Goal: Task Accomplishment & Management: Use online tool/utility

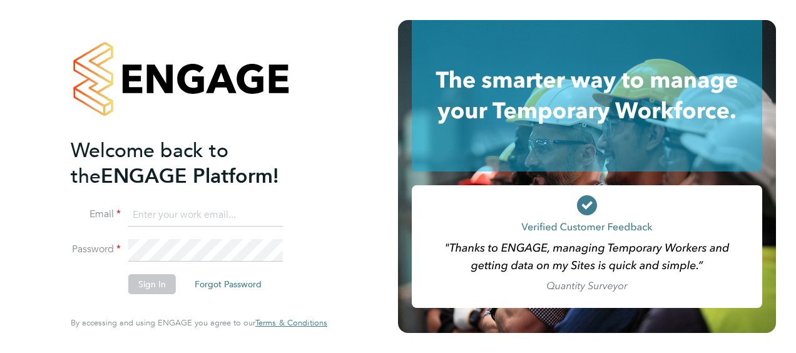
click at [234, 214] on input at bounding box center [205, 215] width 155 height 23
type input "v"
type input "christopher.grogan@hays.com"
click at [228, 230] on li "Email christopher.grogan@hays.com" at bounding box center [193, 221] width 244 height 35
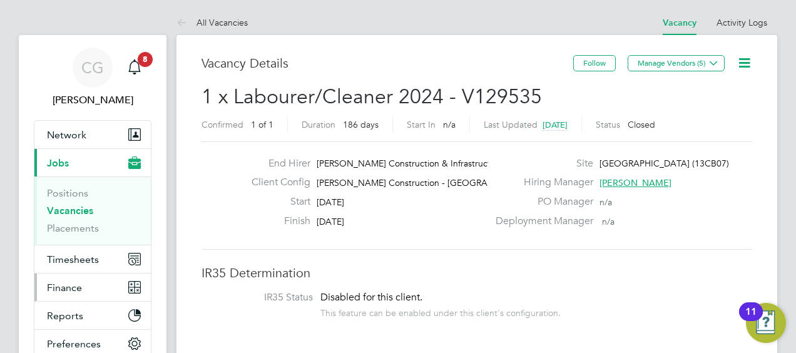
click at [75, 279] on button "Finance" at bounding box center [92, 288] width 116 height 28
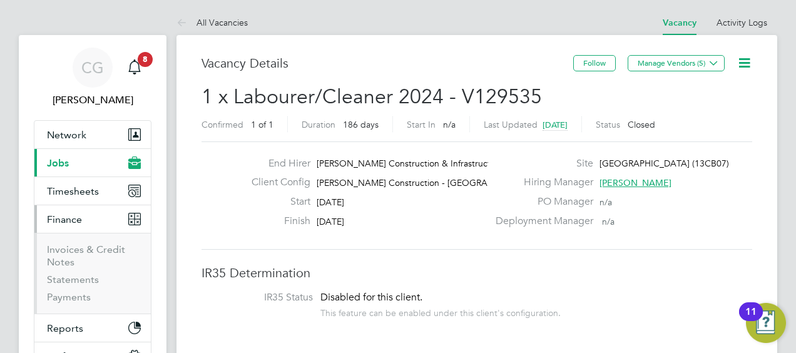
click at [75, 260] on li "Invoices & Credit Notes" at bounding box center [94, 259] width 94 height 30
click at [84, 192] on span "Timesheets" at bounding box center [73, 191] width 52 height 12
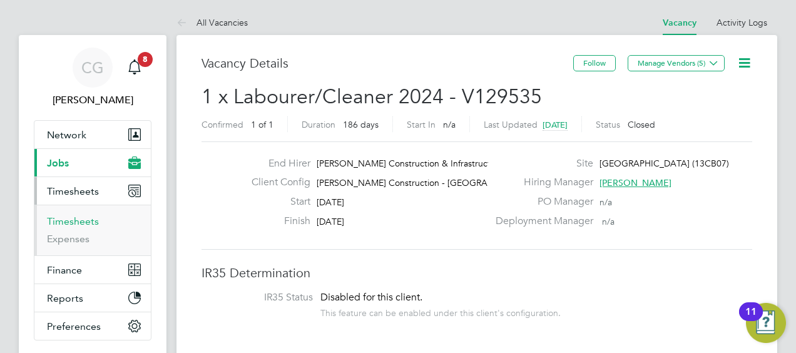
click at [80, 222] on link "Timesheets" at bounding box center [73, 221] width 52 height 12
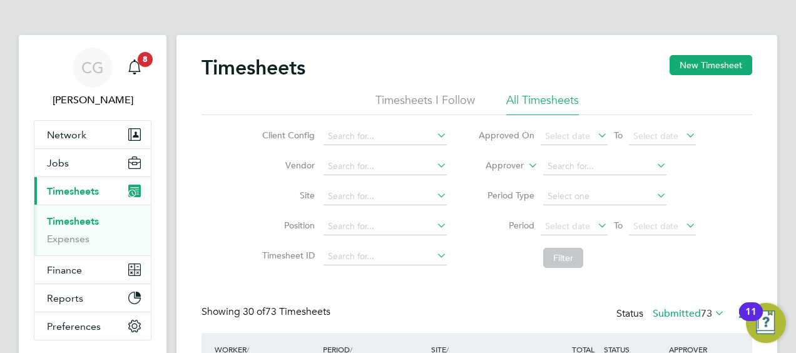
scroll to position [31, 108]
click at [686, 64] on button "New Timesheet" at bounding box center [711, 65] width 83 height 20
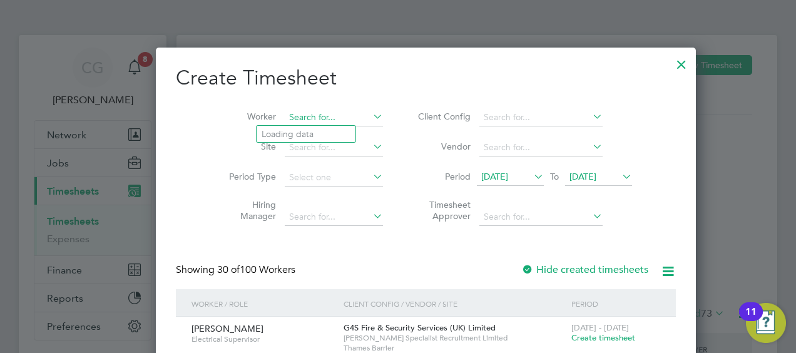
click at [285, 109] on input at bounding box center [334, 118] width 98 height 18
type input "[PERSON_NAME]"
click at [505, 183] on span "[DATE]" at bounding box center [510, 177] width 67 height 17
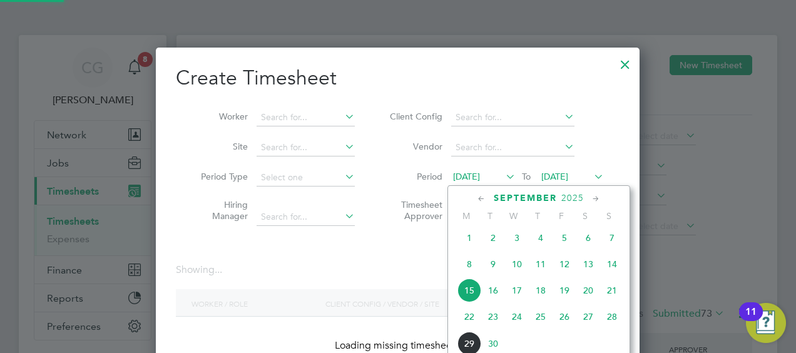
click at [468, 248] on span "[DATE]" at bounding box center [470, 238] width 24 height 24
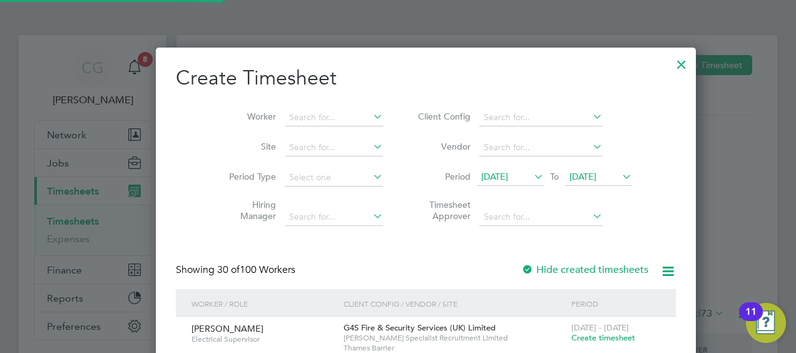
click at [570, 174] on span "[DATE]" at bounding box center [583, 176] width 27 height 11
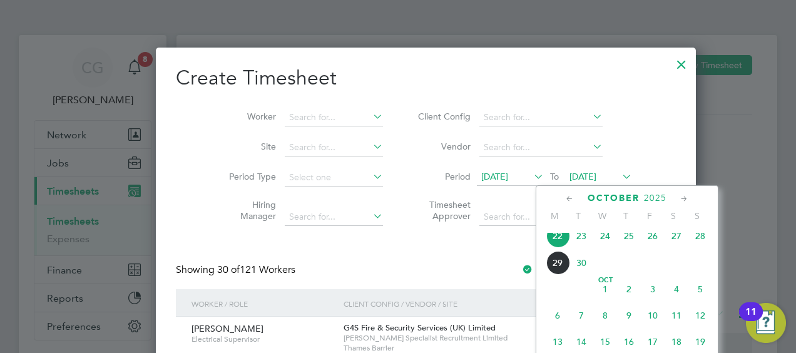
click at [672, 292] on span "4" at bounding box center [677, 289] width 24 height 24
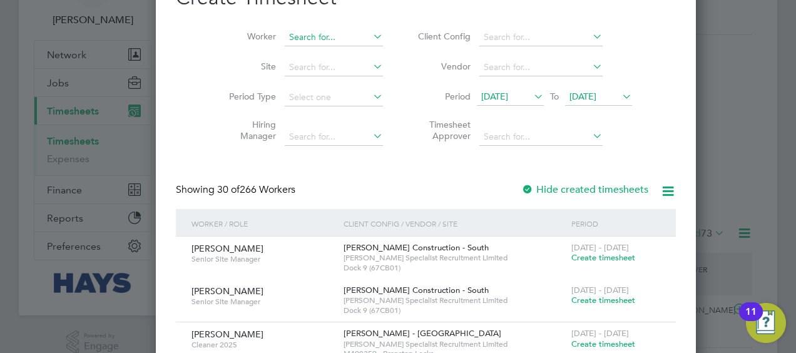
click at [299, 44] on input at bounding box center [334, 38] width 98 height 18
